Goal: Task Accomplishment & Management: Manage account settings

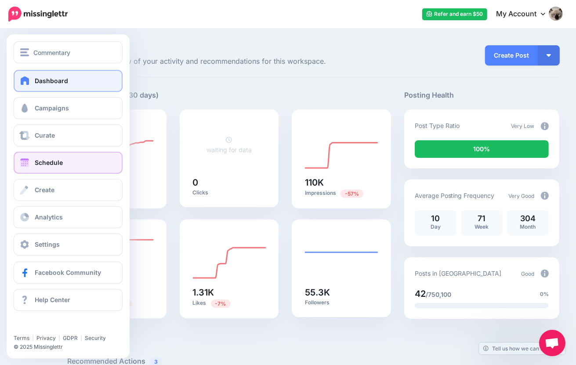
click at [62, 160] on span "Schedule" at bounding box center [49, 162] width 28 height 7
click at [77, 167] on link "Schedule" at bounding box center [68, 163] width 109 height 22
